Goal: Use online tool/utility: Use online tool/utility

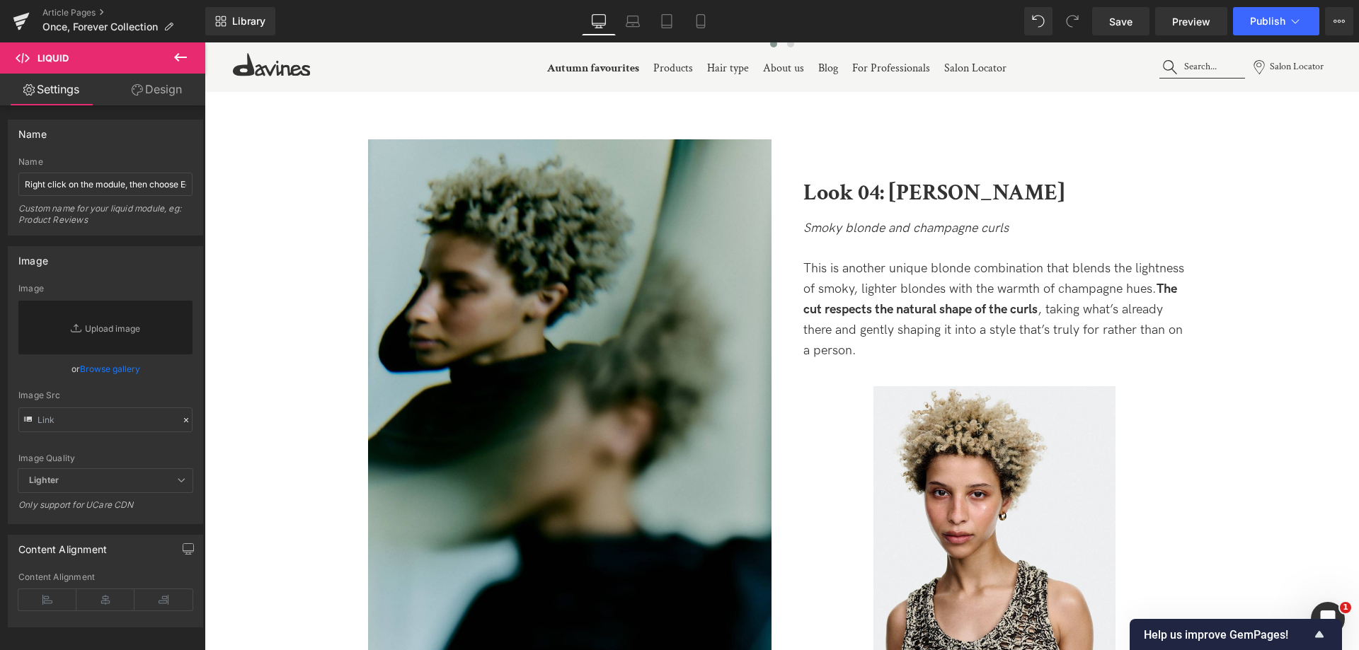
scroll to position [4102, 0]
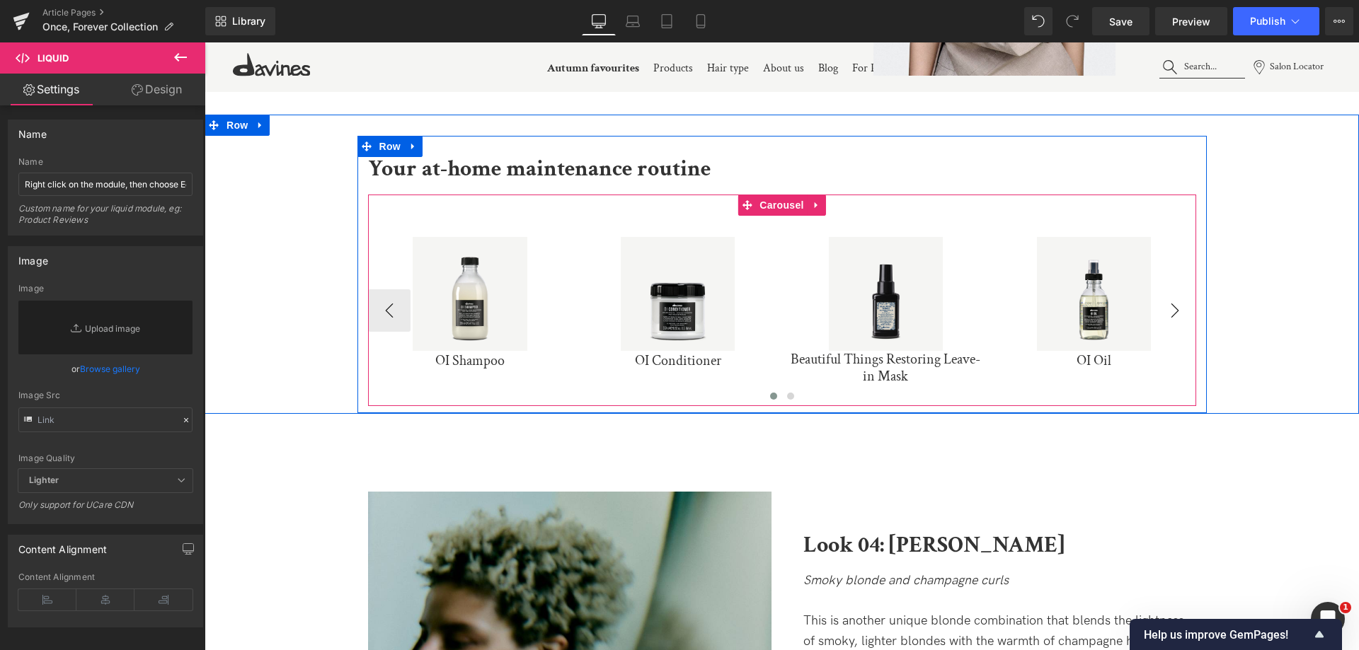
click at [1178, 318] on button "›" at bounding box center [1175, 310] width 42 height 42
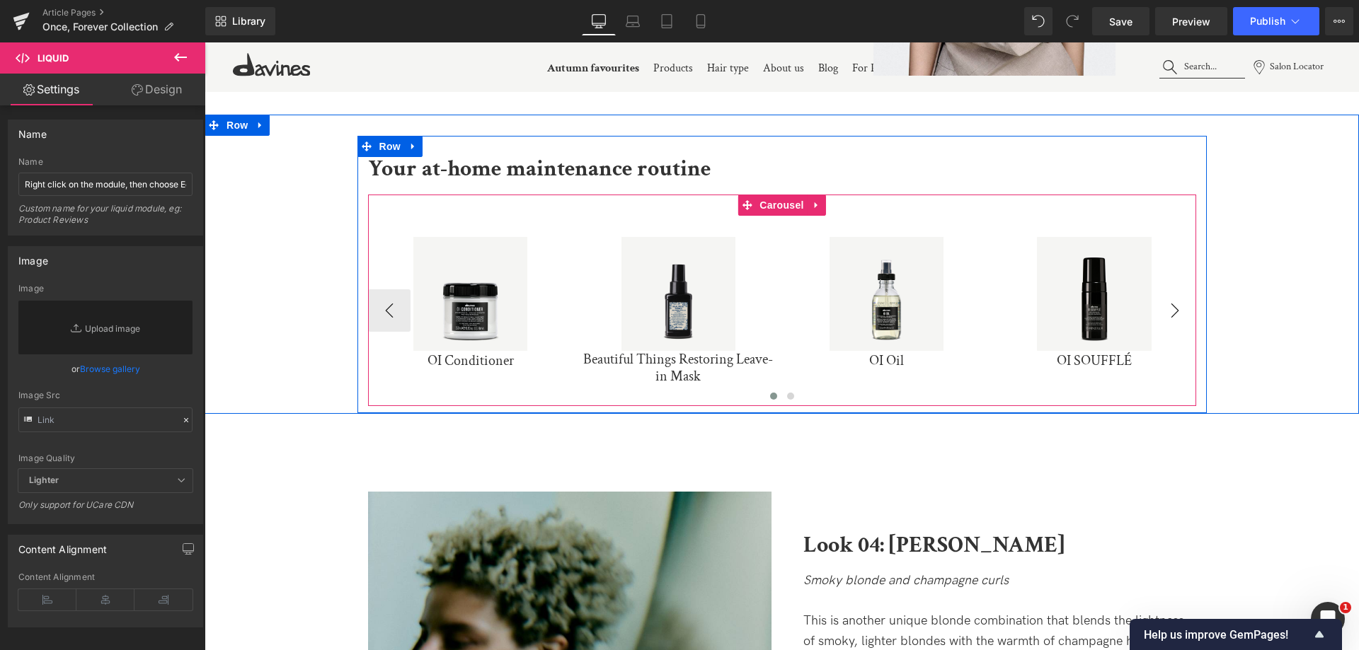
click at [1178, 318] on button "›" at bounding box center [1175, 310] width 42 height 42
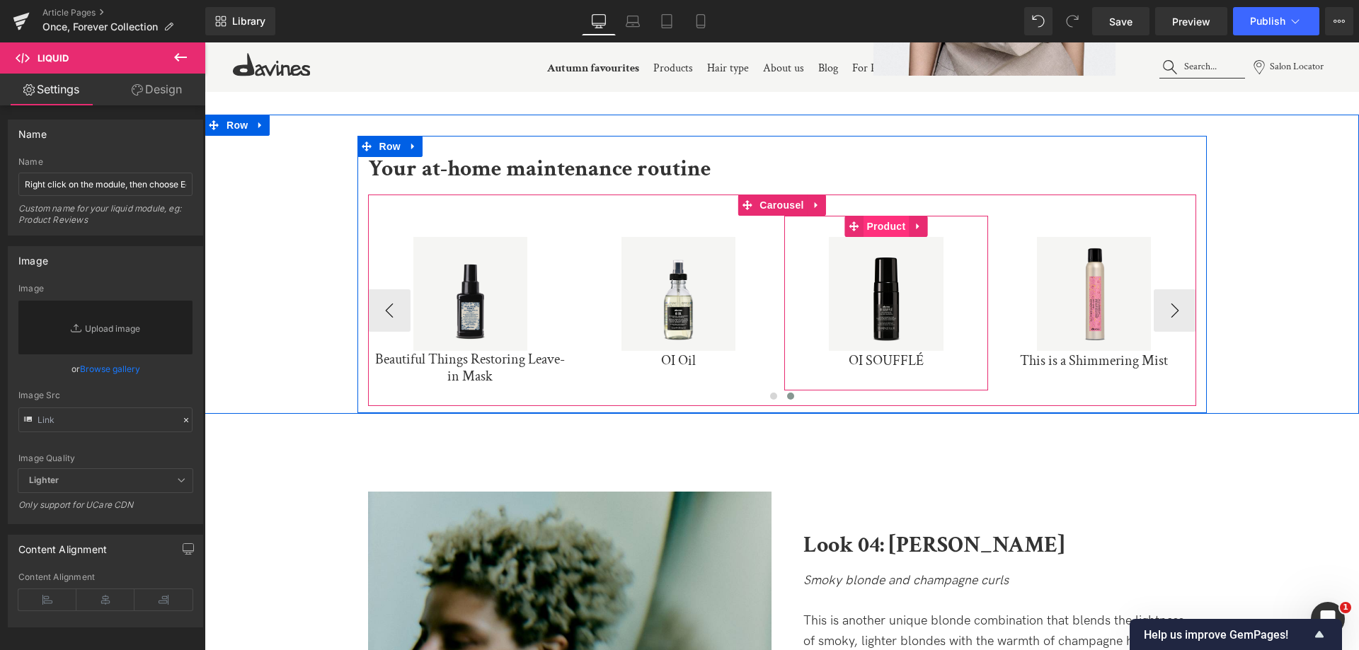
click at [893, 229] on span "Product" at bounding box center [886, 226] width 46 height 21
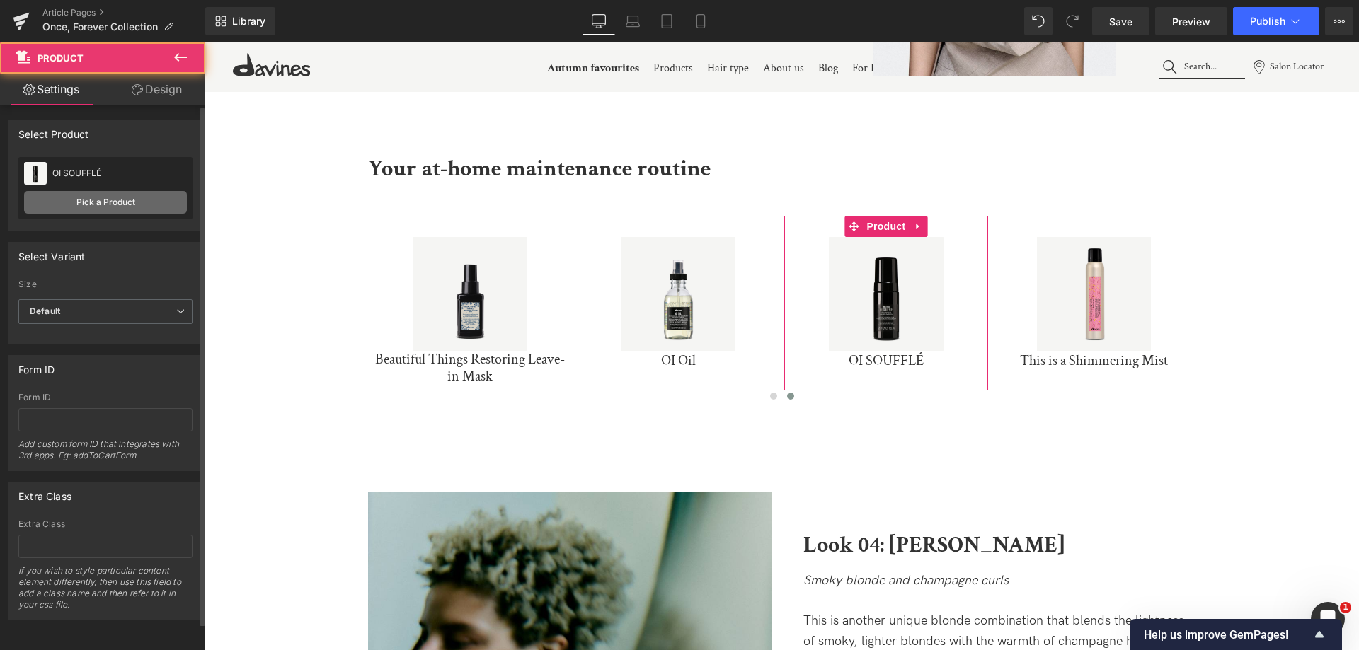
click at [117, 194] on link "Pick a Product" at bounding box center [105, 202] width 163 height 23
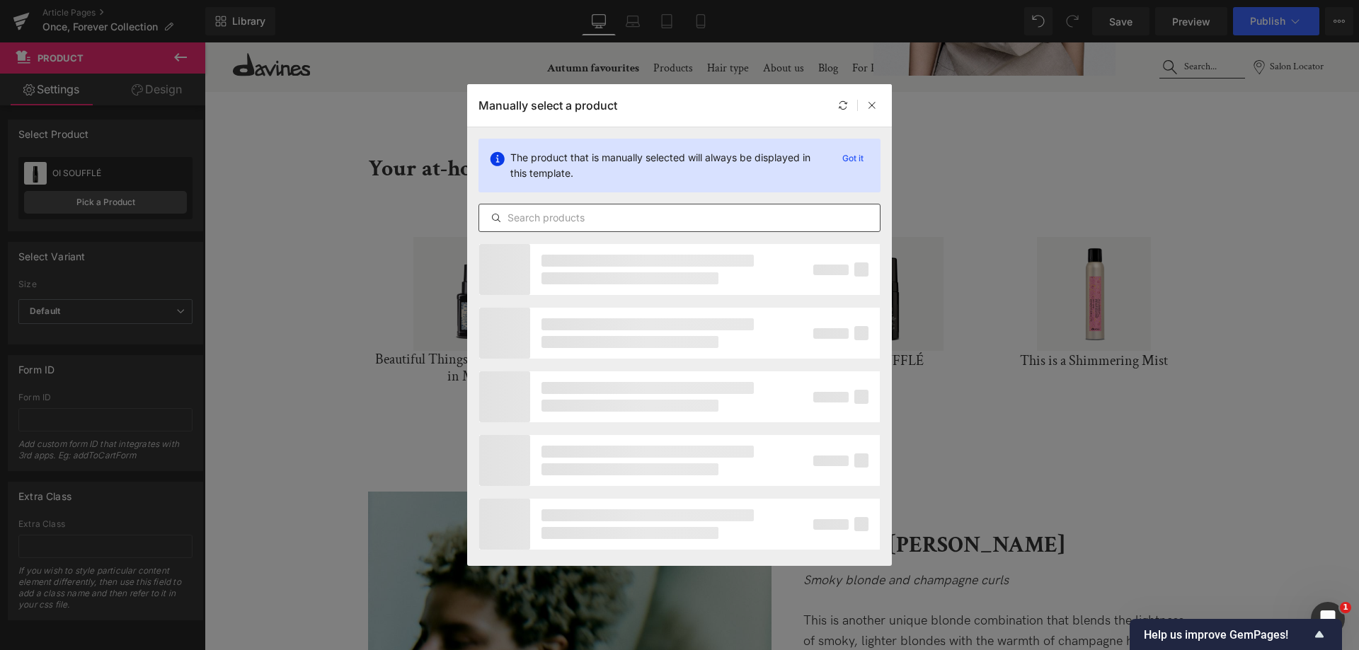
click at [585, 224] on input "text" at bounding box center [679, 218] width 401 height 17
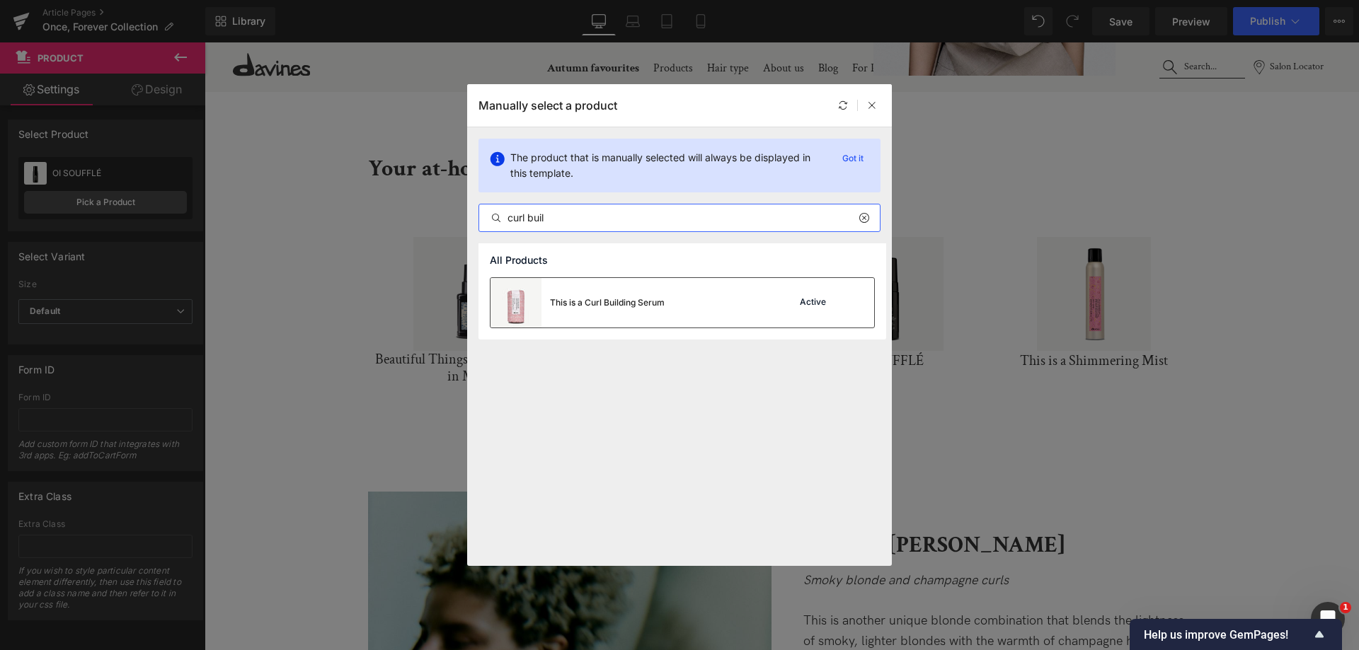
type input "curl buil"
click at [608, 286] on div "This is a Curl Building Serum" at bounding box center [578, 303] width 174 height 50
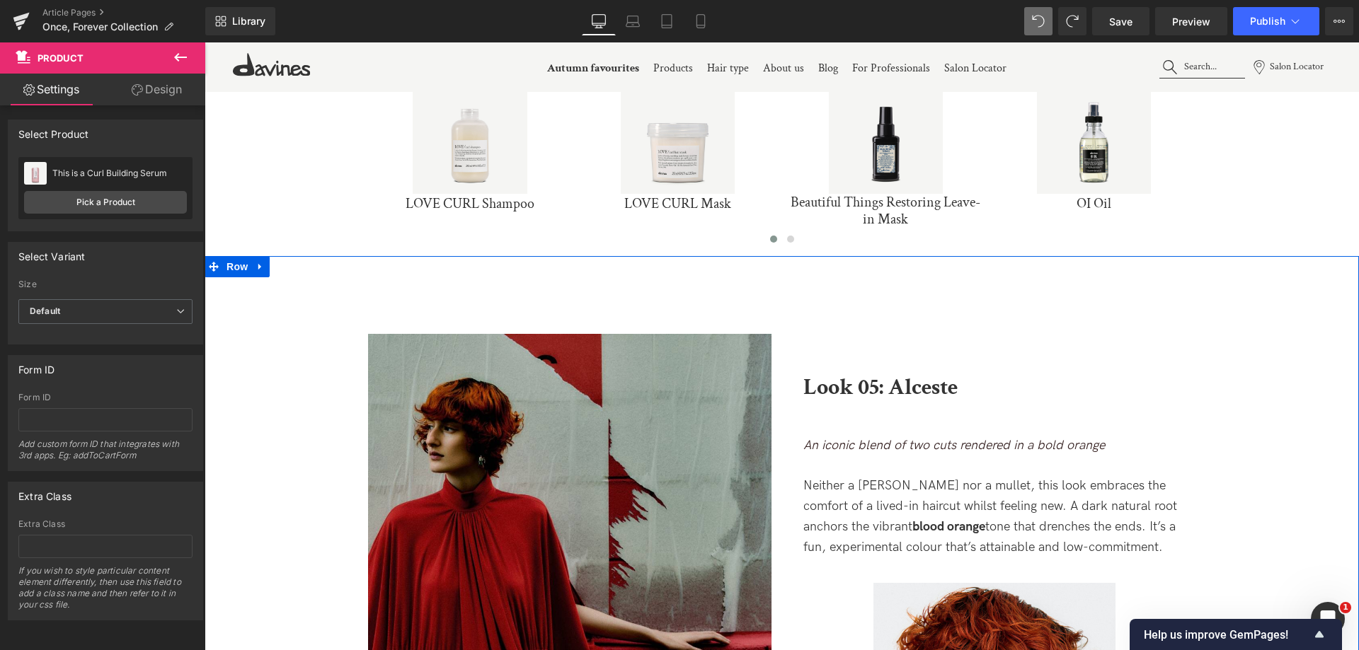
scroll to position [5163, 0]
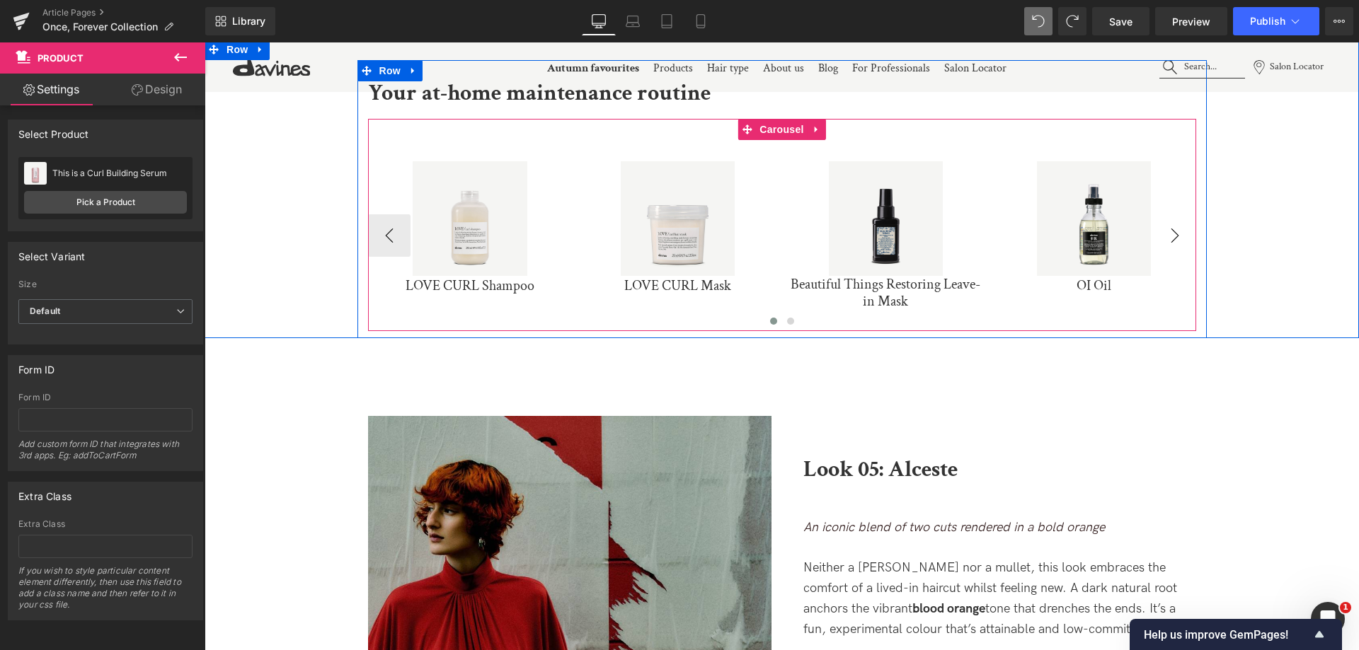
click at [1164, 239] on button "›" at bounding box center [1175, 235] width 42 height 42
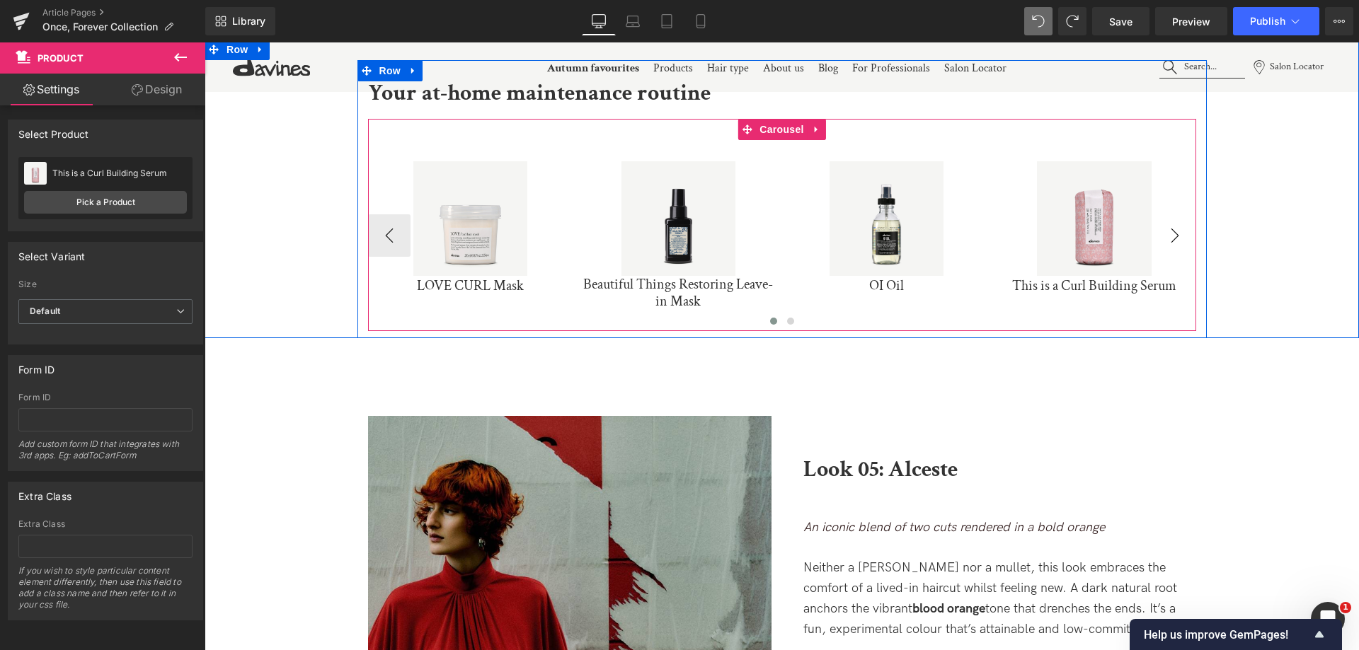
click at [1166, 239] on button "›" at bounding box center [1175, 235] width 42 height 42
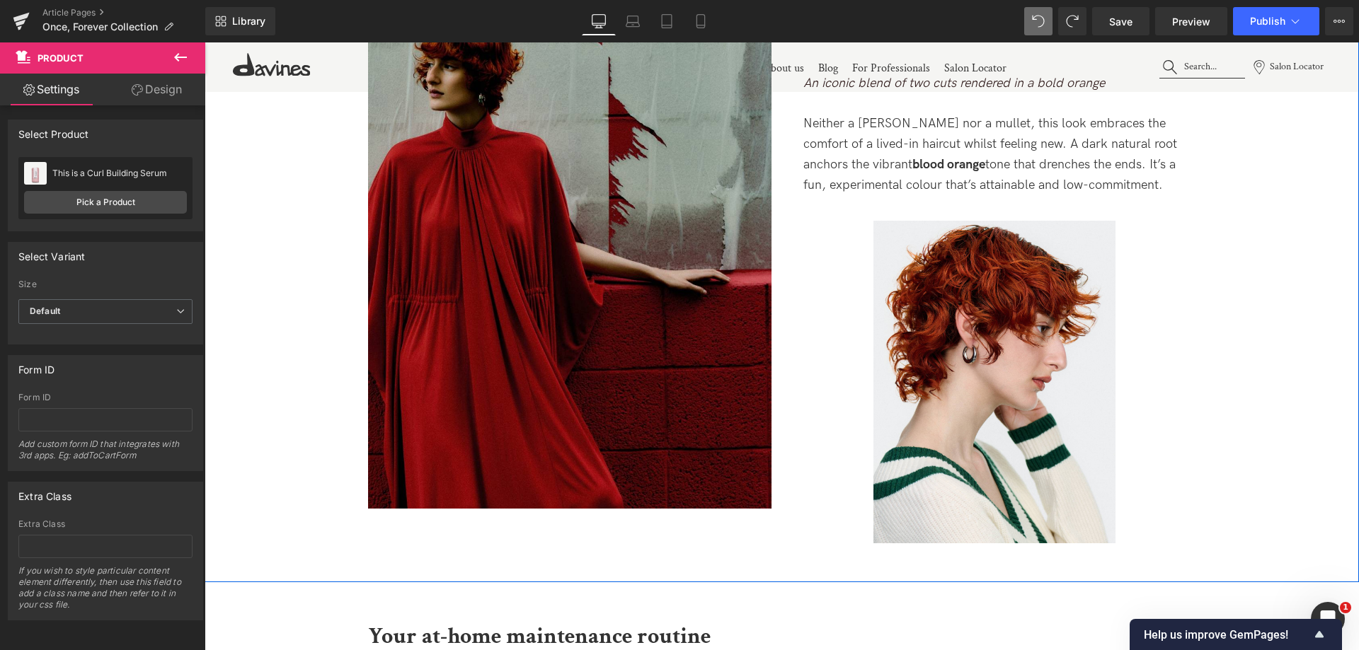
scroll to position [6013, 0]
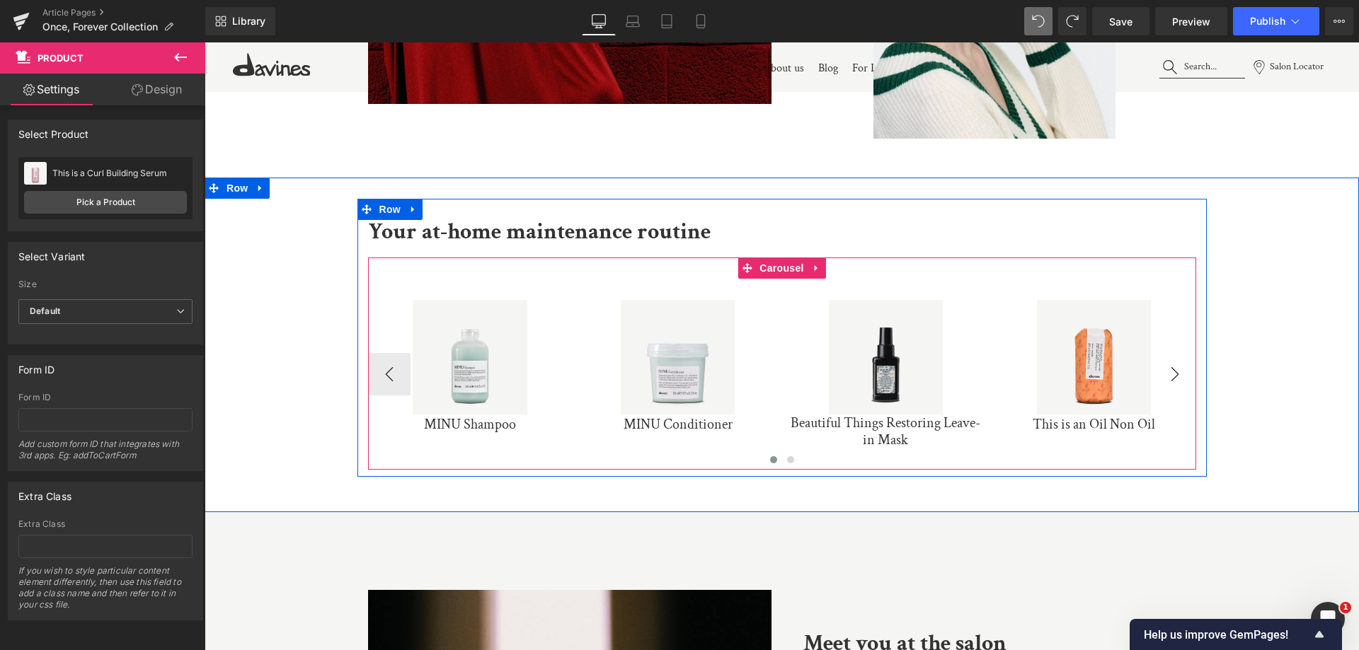
click at [1178, 367] on button "›" at bounding box center [1175, 374] width 42 height 42
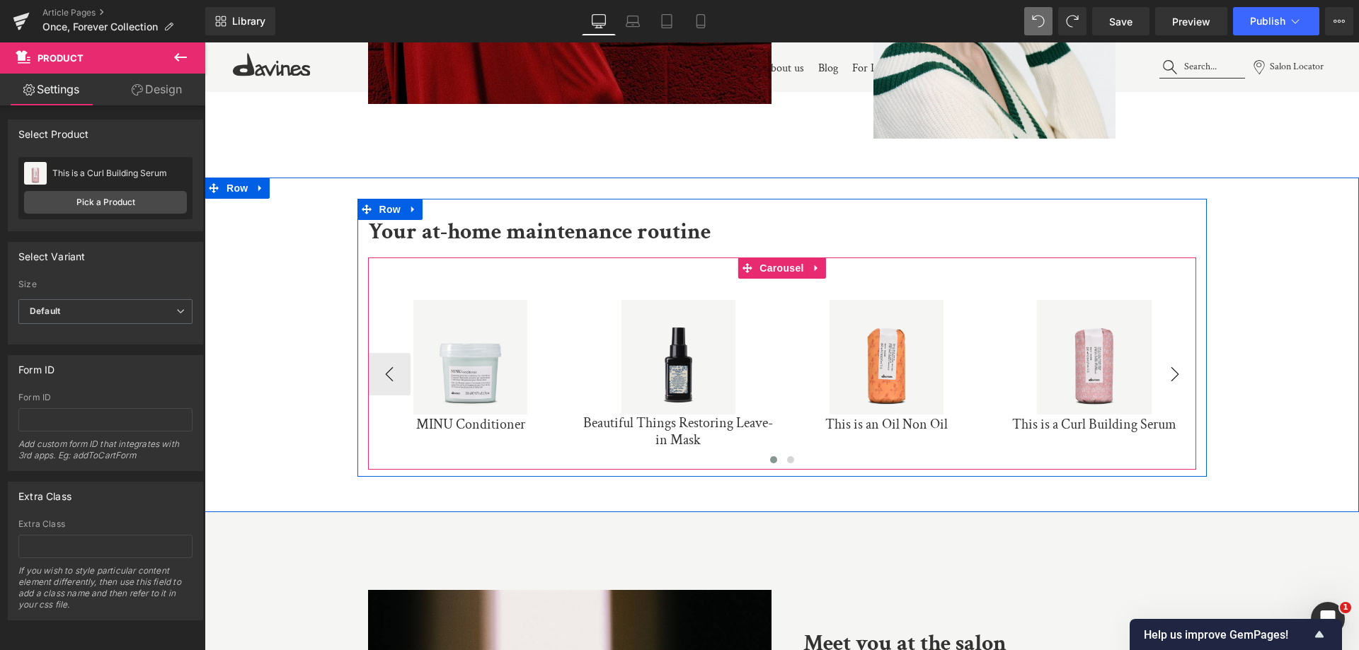
click at [1172, 377] on button "›" at bounding box center [1175, 374] width 42 height 42
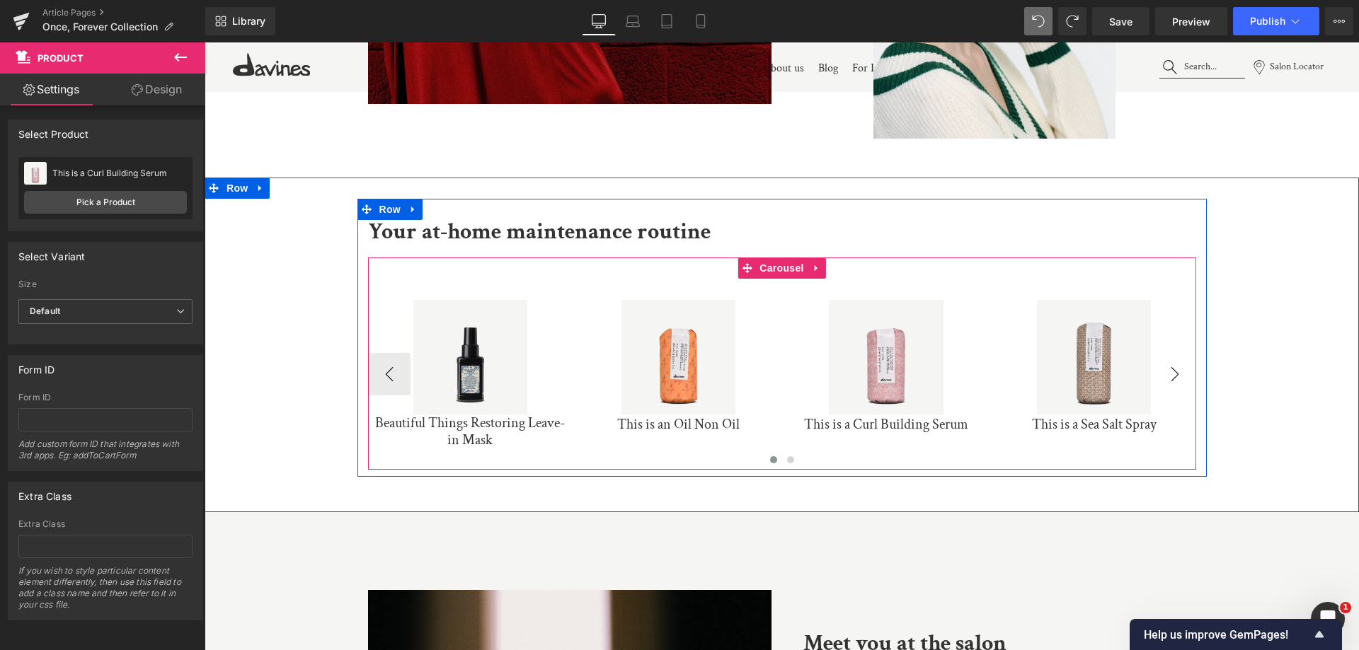
click at [1174, 377] on button "›" at bounding box center [1175, 374] width 42 height 42
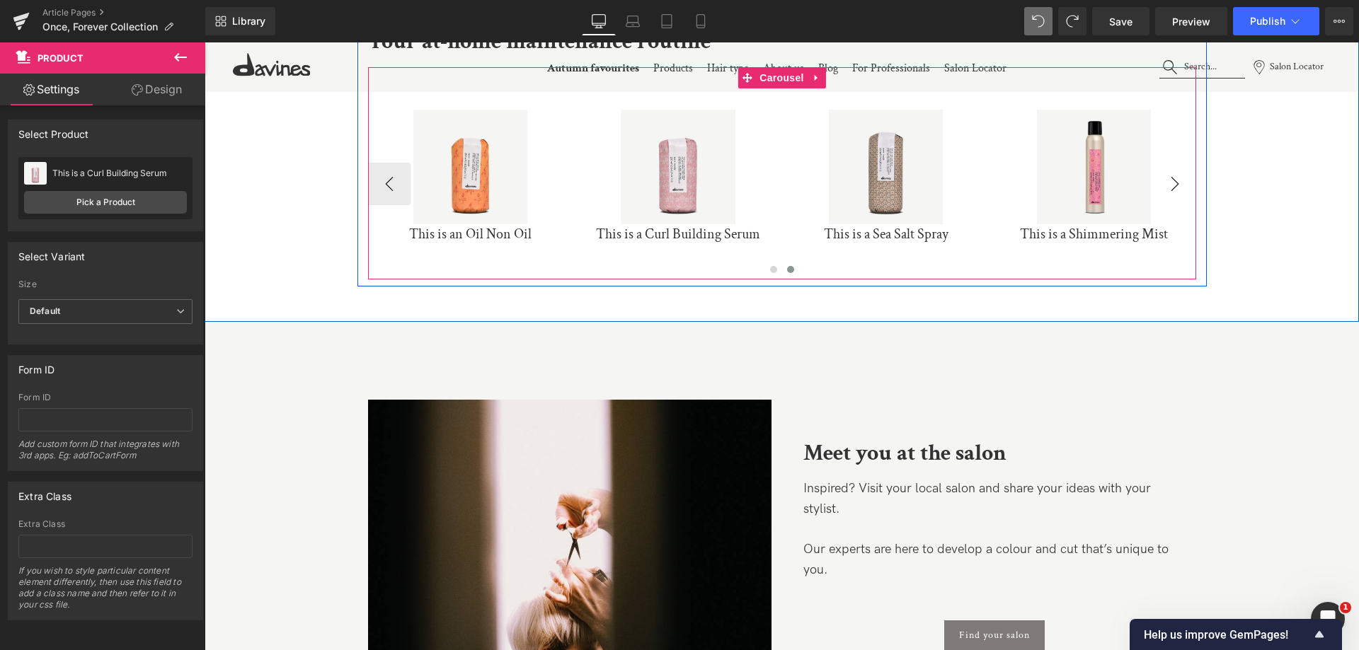
scroll to position [6508, 0]
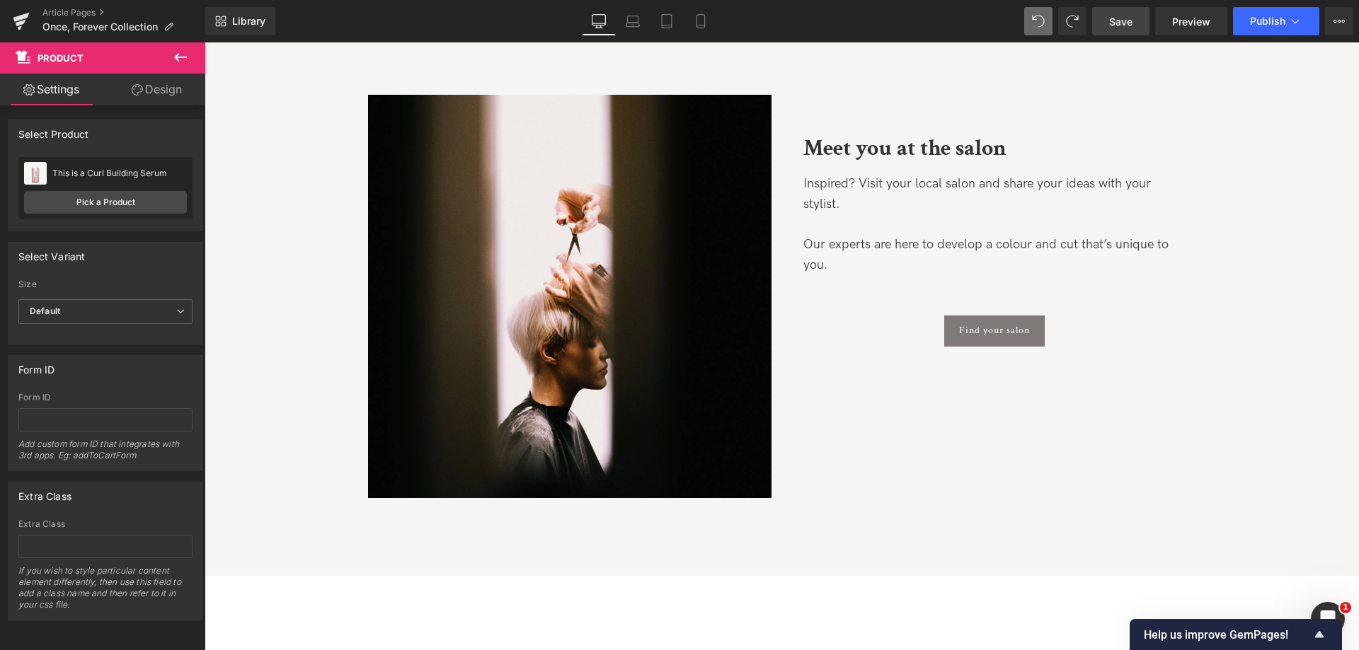
click at [1118, 28] on span "Save" at bounding box center [1120, 21] width 23 height 15
click at [1188, 17] on span "Preview" at bounding box center [1191, 21] width 38 height 15
click at [56, 16] on link "Article Pages" at bounding box center [123, 12] width 163 height 11
